Goal: Transaction & Acquisition: Purchase product/service

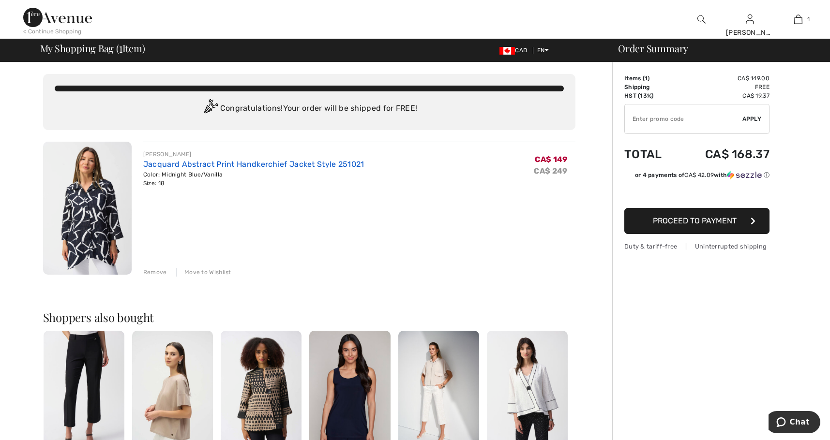
click at [174, 163] on link "Jacquard Abstract Print Handkerchief Jacket Style 251021" at bounding box center [253, 164] width 221 height 9
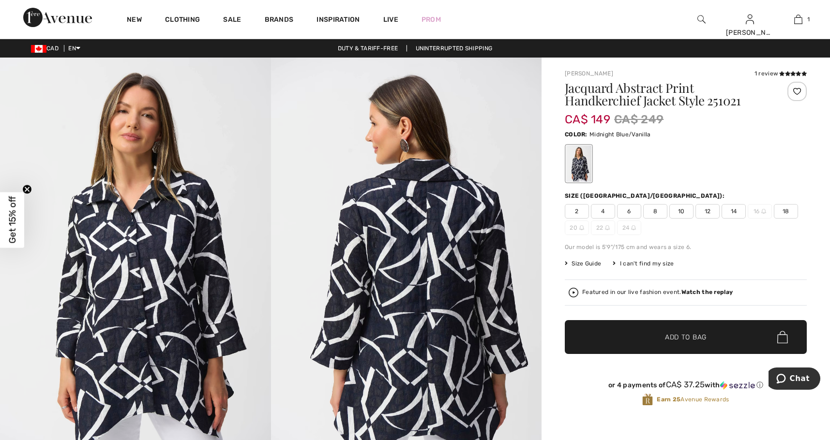
click at [410, 243] on img at bounding box center [406, 261] width 271 height 406
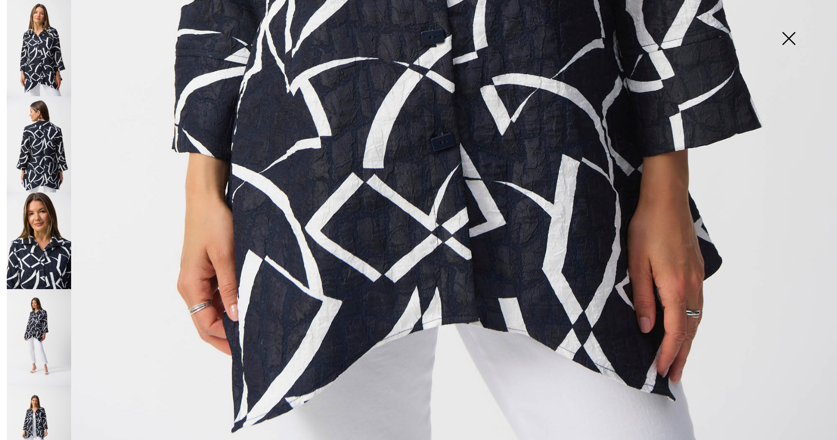
scroll to position [803, 0]
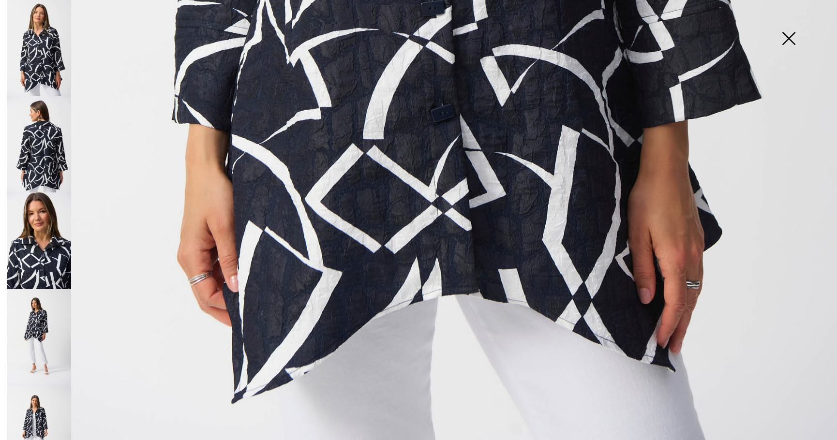
click at [38, 413] on img at bounding box center [39, 434] width 64 height 96
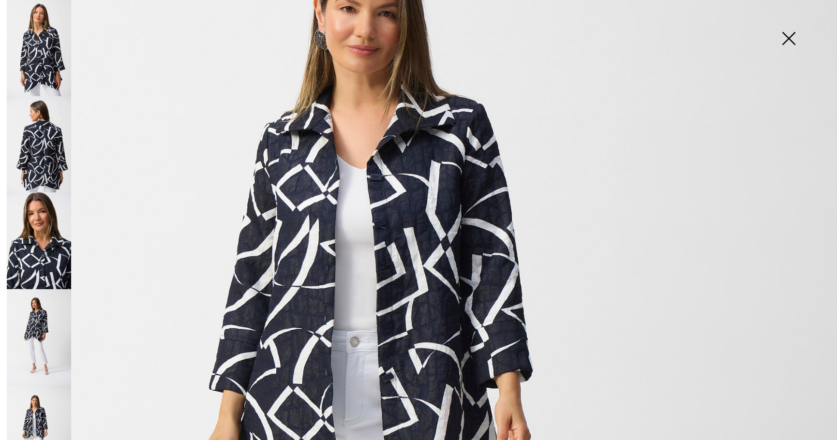
scroll to position [174, 0]
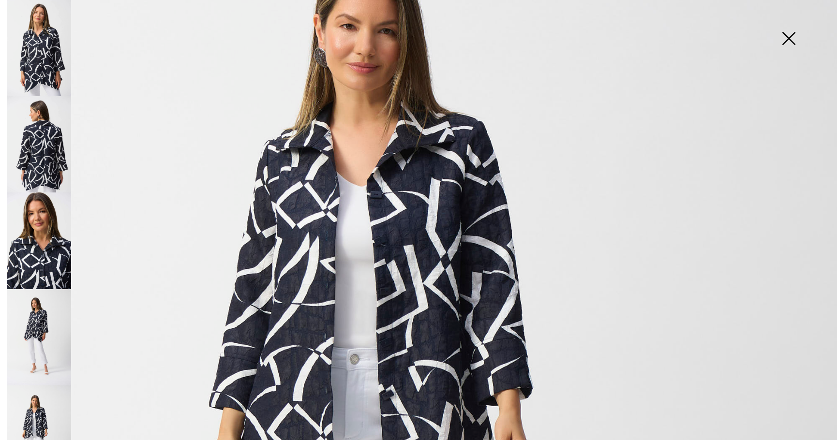
click at [47, 318] on img at bounding box center [39, 337] width 64 height 96
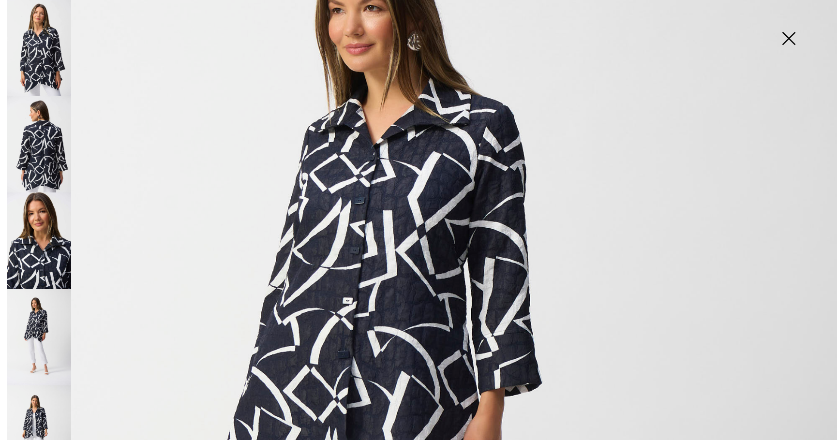
click at [39, 230] on img at bounding box center [39, 241] width 64 height 96
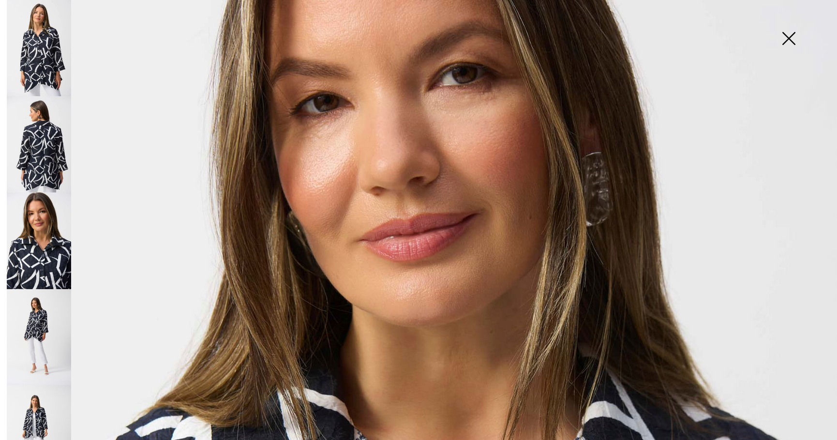
click at [50, 66] on img at bounding box center [39, 48] width 64 height 96
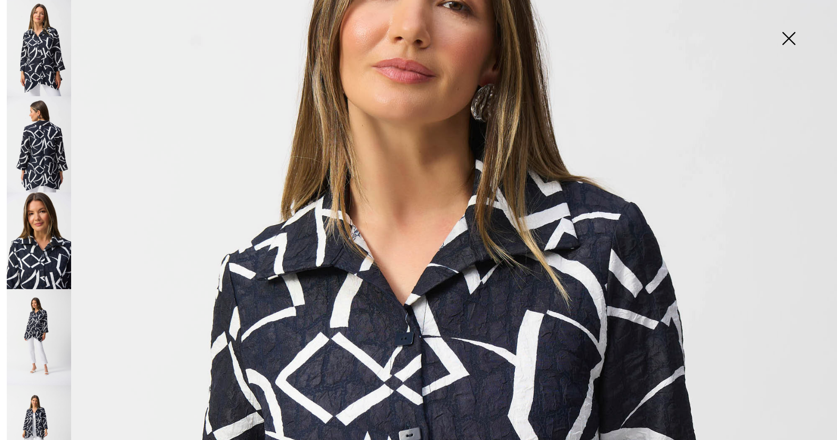
click at [787, 35] on img at bounding box center [789, 40] width 48 height 50
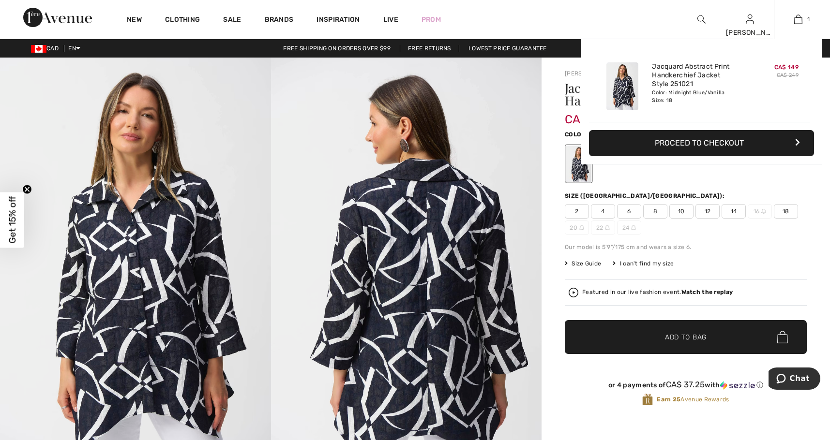
click at [689, 140] on button "Proceed to Checkout" at bounding box center [701, 143] width 225 height 26
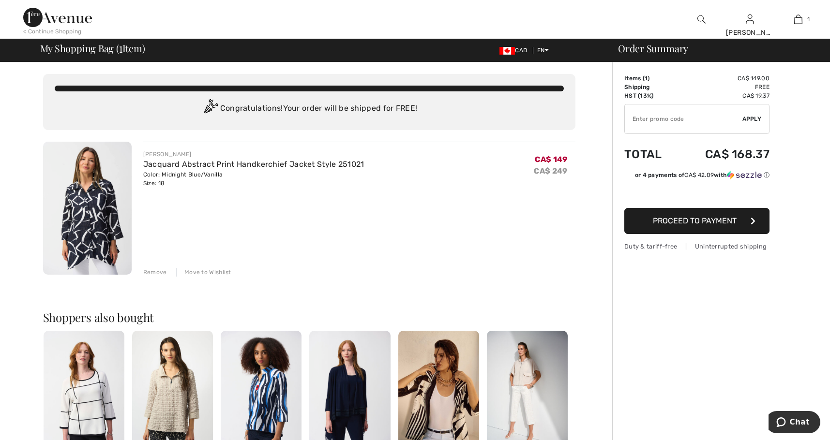
click at [697, 218] on span "Proceed to Payment" at bounding box center [695, 220] width 84 height 9
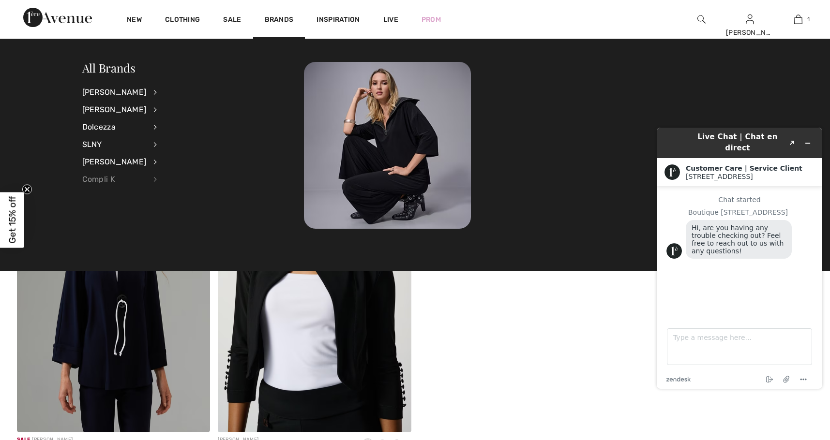
click at [113, 182] on div "Compli K" at bounding box center [114, 179] width 64 height 17
click at [207, 121] on link "Jackets & Blazers" at bounding box center [206, 124] width 75 height 16
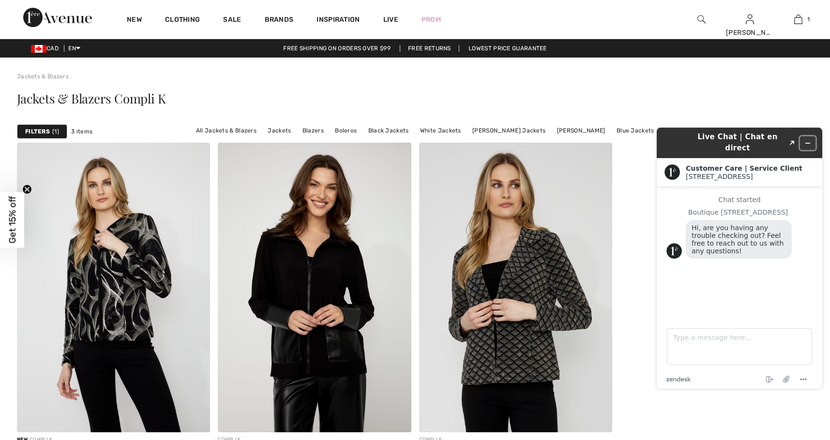
click at [806, 140] on icon "Minimize widget" at bounding box center [807, 143] width 7 height 7
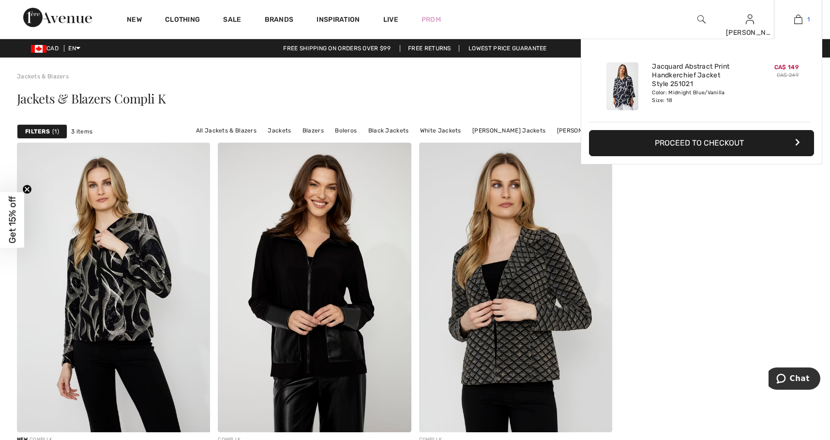
click at [798, 18] on img at bounding box center [798, 20] width 8 height 12
click at [706, 142] on button "Proceed to Checkout" at bounding box center [701, 143] width 225 height 26
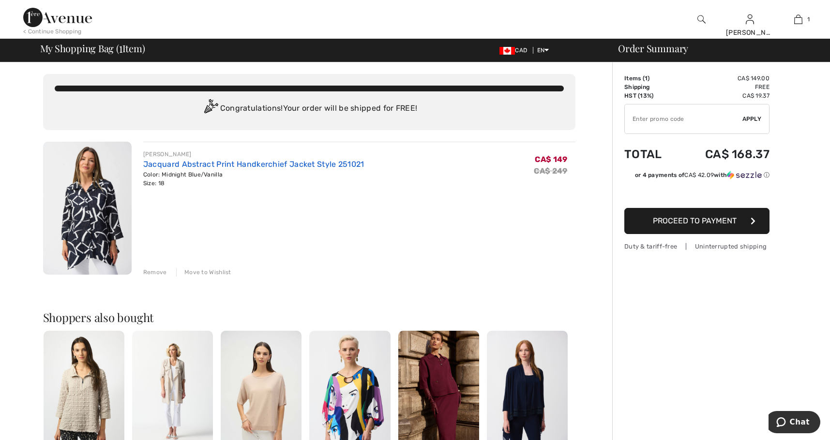
click at [233, 164] on link "Jacquard Abstract Print Handkerchief Jacket Style 251021" at bounding box center [253, 164] width 221 height 9
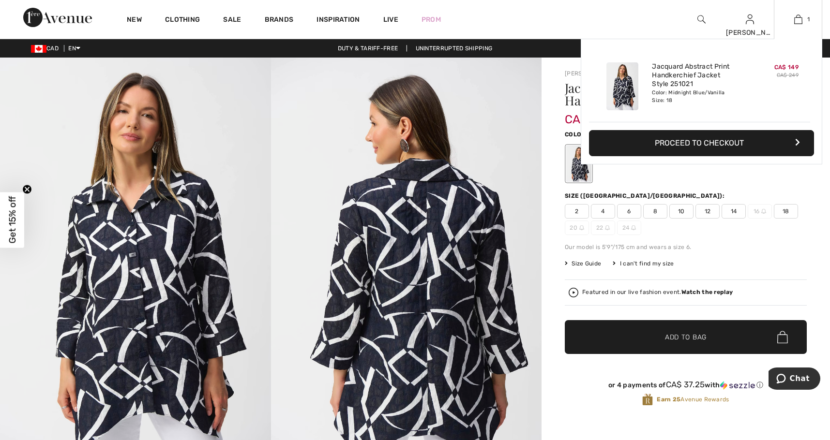
click at [683, 141] on button "Proceed to Checkout" at bounding box center [701, 143] width 225 height 26
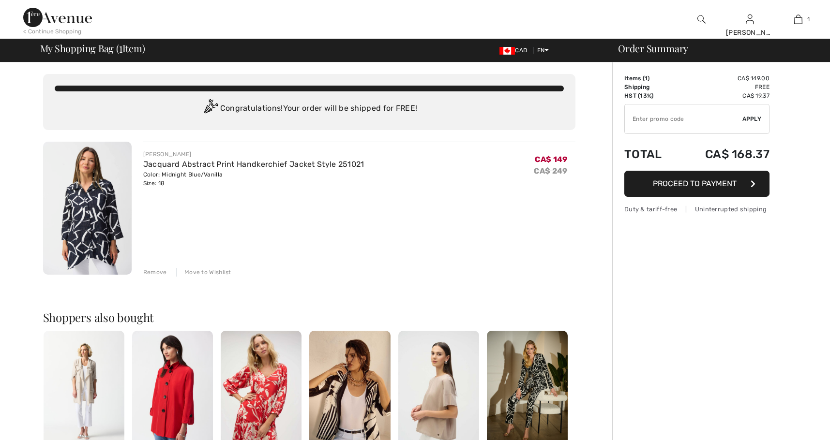
checkbox input "true"
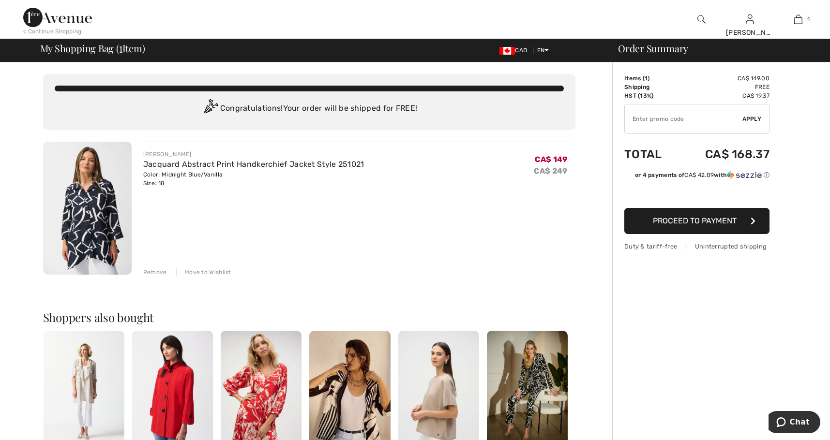
click at [698, 219] on span "Proceed to Payment" at bounding box center [695, 220] width 84 height 9
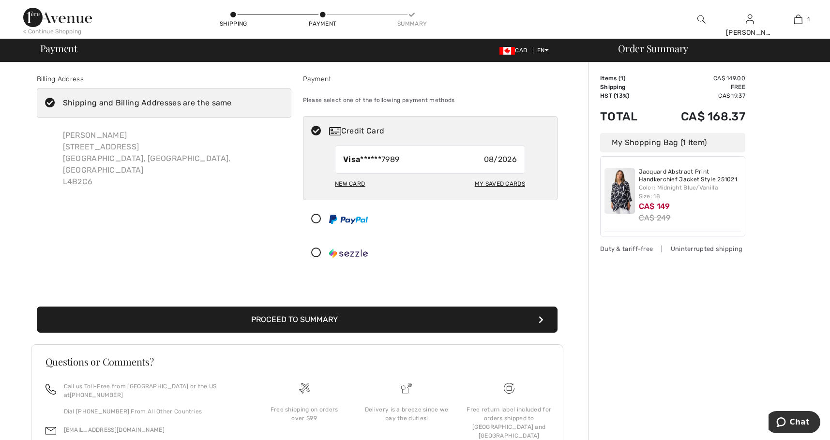
click at [304, 316] on button "Proceed to Summary" at bounding box center [297, 320] width 521 height 26
click at [497, 183] on div "My Saved Cards" at bounding box center [500, 184] width 50 height 16
radio input "true"
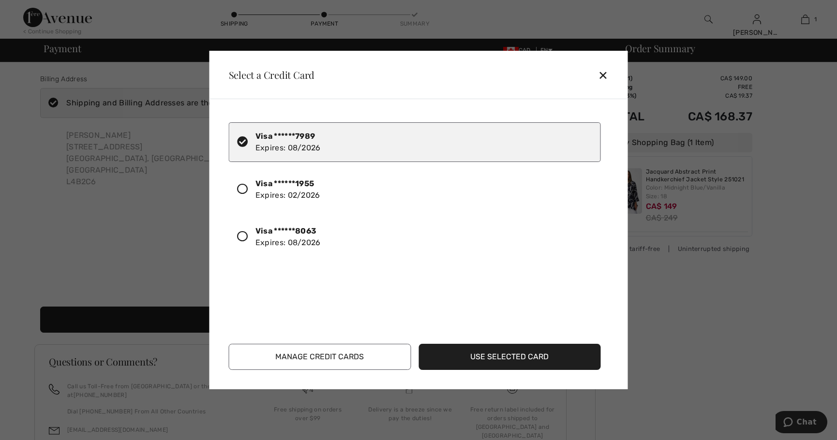
click at [241, 190] on icon at bounding box center [242, 189] width 11 height 11
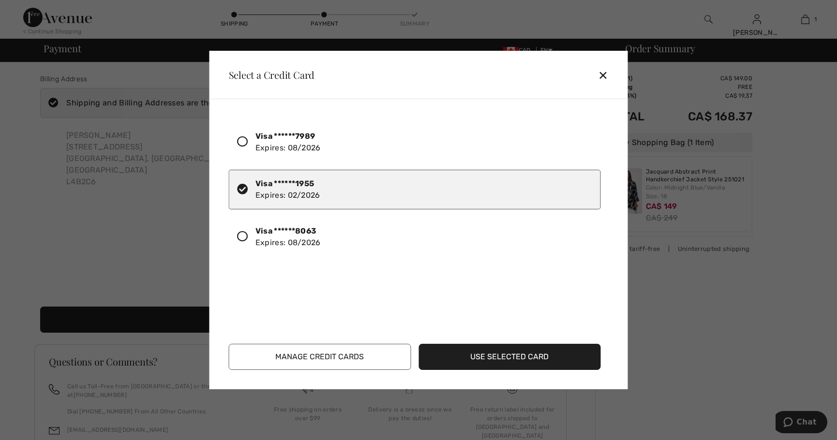
click at [520, 358] on button "Use Selected Card" at bounding box center [510, 357] width 182 height 26
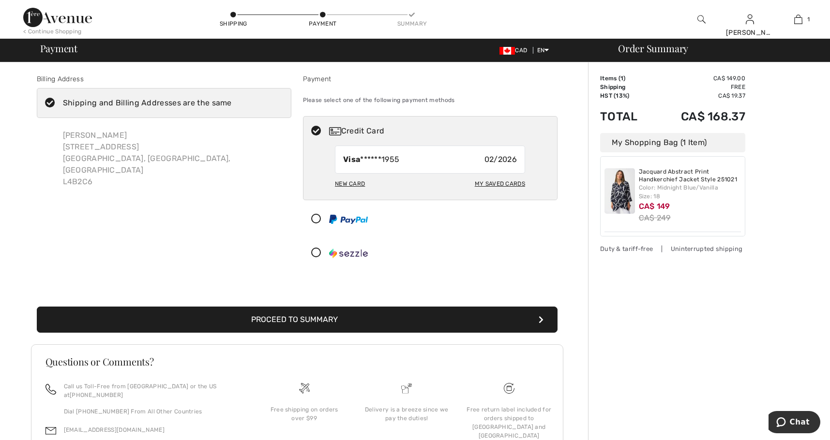
click at [301, 317] on button "Proceed to Summary" at bounding box center [297, 320] width 521 height 26
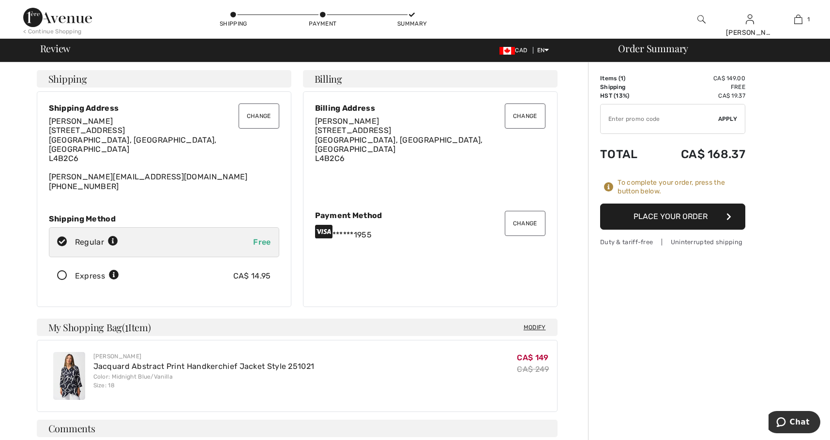
click at [676, 216] on button "Place Your Order" at bounding box center [672, 217] width 145 height 26
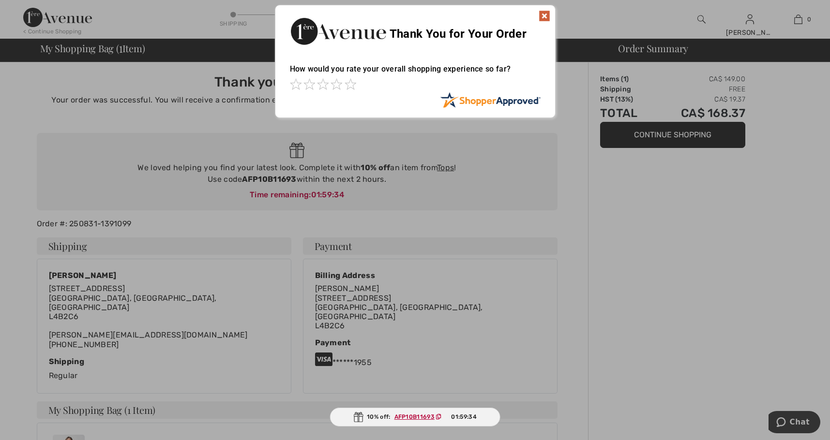
click at [543, 14] on img at bounding box center [545, 16] width 12 height 12
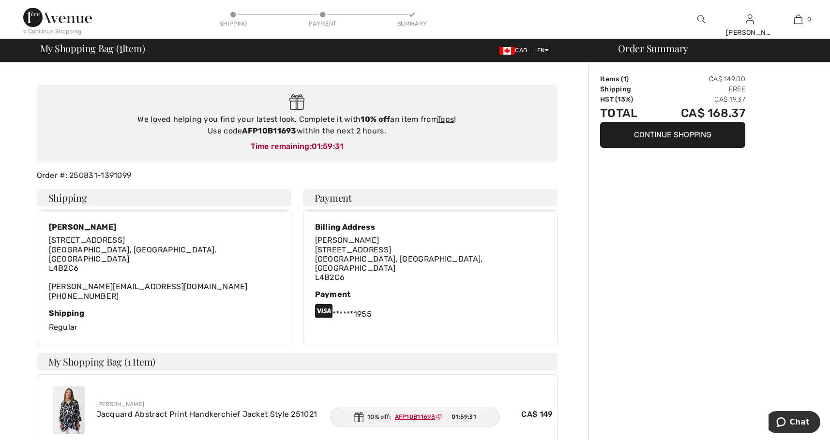
scroll to position [12, 0]
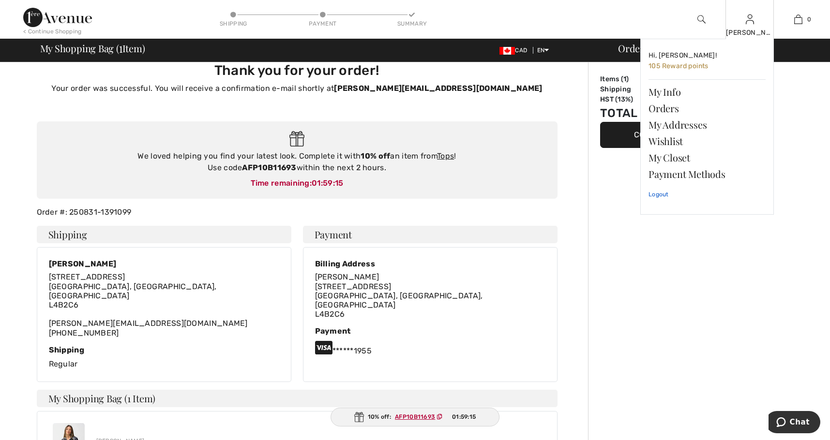
click at [657, 195] on link "Logout" at bounding box center [706, 194] width 117 height 24
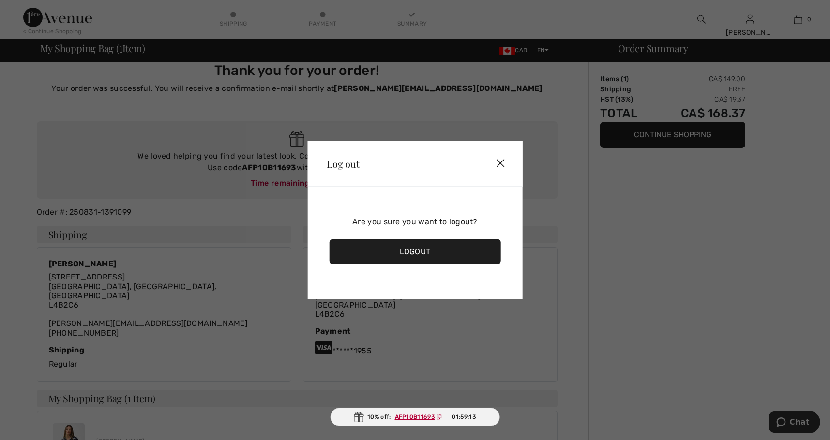
click at [421, 248] on div "Logout" at bounding box center [415, 252] width 172 height 25
